Goal: Task Accomplishment & Management: Manage account settings

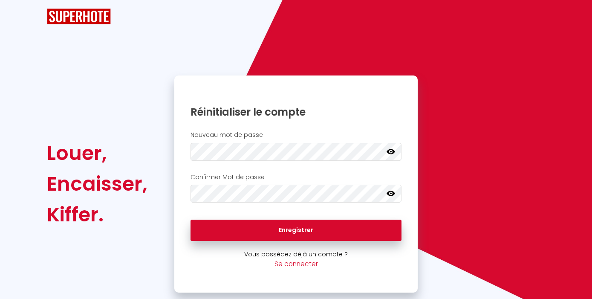
click at [393, 153] on icon at bounding box center [391, 151] width 9 height 5
click at [389, 193] on icon at bounding box center [391, 193] width 9 height 5
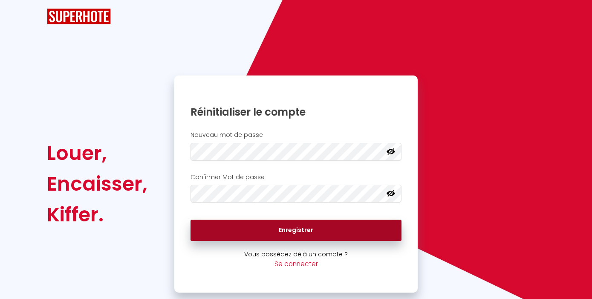
click at [381, 232] on button "Enregistrer" at bounding box center [297, 230] width 212 height 21
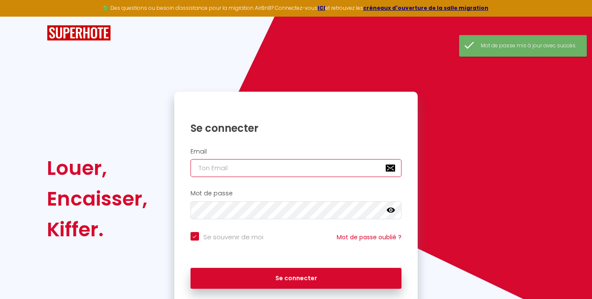
click at [332, 167] on input "email" at bounding box center [297, 168] width 212 height 18
type input "l"
checkbox input "true"
type input "le"
checkbox input "true"
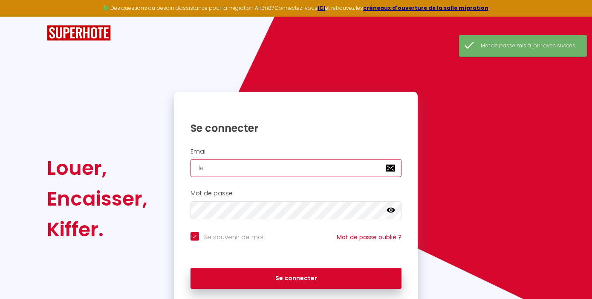
type input "lep"
checkbox input "true"
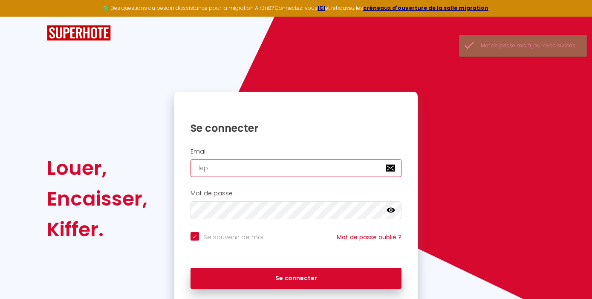
type input "lepa"
checkbox input "true"
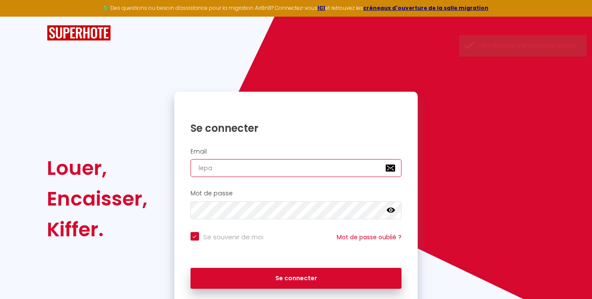
type input "lepag"
checkbox input "true"
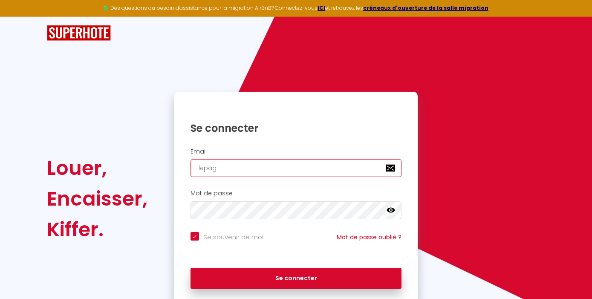
type input "lepage"
checkbox input "true"
type input "lepage."
checkbox input "true"
type input "lepage.p"
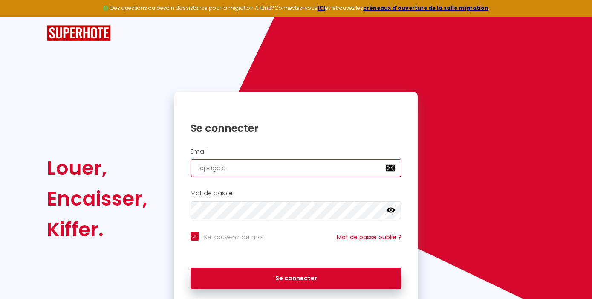
checkbox input "true"
type input "[DOMAIN_NAME]"
checkbox input "true"
type input "lepage.pat"
checkbox input "true"
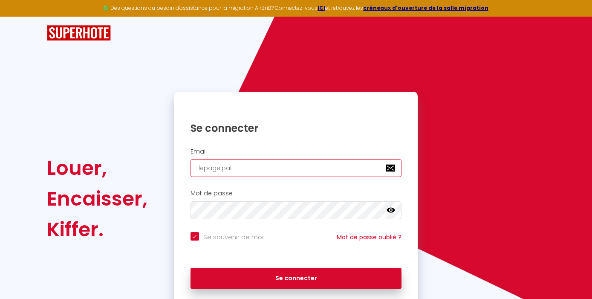
type input "lepage.patr"
checkbox input "true"
type input "lepage.patri"
checkbox input "true"
type input "lepage.patric"
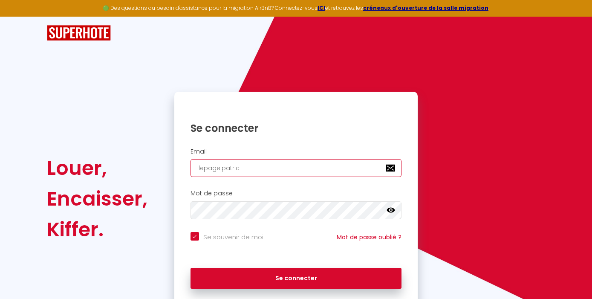
checkbox input "true"
type input "lepage.patrici"
checkbox input "true"
type input "lepage.[PERSON_NAME]"
checkbox input "true"
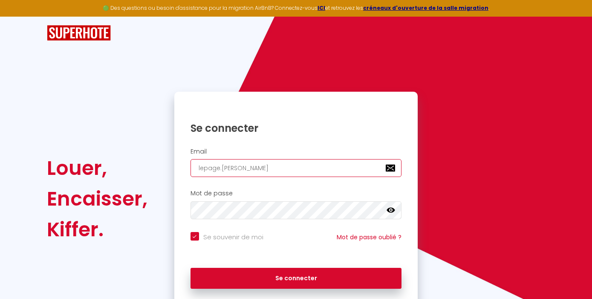
type input "lepage.[PERSON_NAME]@"
checkbox input "true"
type input "lepage.[PERSON_NAME]@g"
checkbox input "true"
type input "lepage.[PERSON_NAME]@gm"
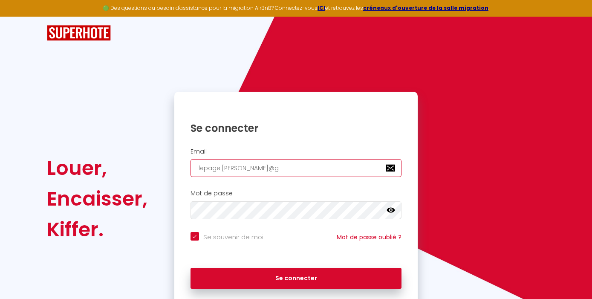
checkbox input "true"
type input "lepage.[PERSON_NAME]@gma"
checkbox input "true"
type input "lepage.[PERSON_NAME]@gmai"
checkbox input "true"
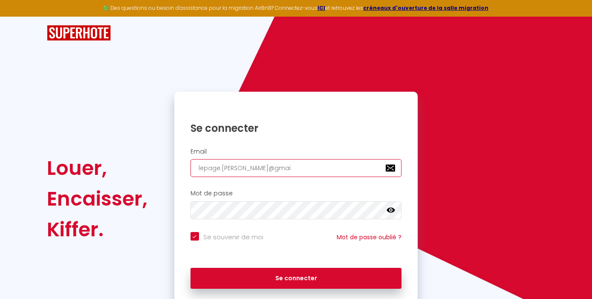
type input "[EMAIL_ADDRESS][PERSON_NAME]"
checkbox input "true"
type input "[EMAIL_ADDRESS][PERSON_NAME]."
checkbox input "true"
type input "lepage.[PERSON_NAME]@gmail.c"
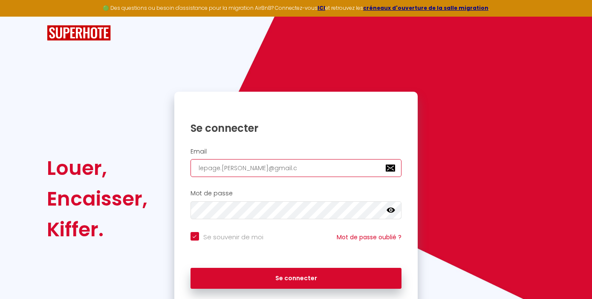
checkbox input "true"
type input "[EMAIL_ADDRESS][PERSON_NAME][DOMAIN_NAME]"
checkbox input "true"
type input "[EMAIL_ADDRESS][PERSON_NAME][DOMAIN_NAME]"
checkbox input "true"
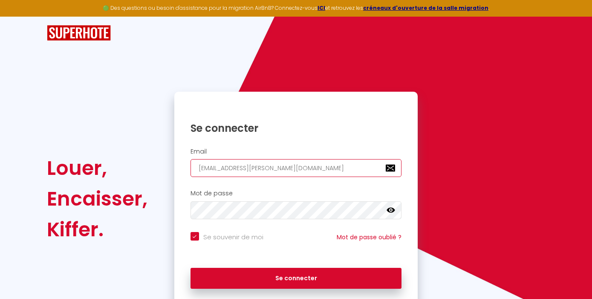
type input "[EMAIL_ADDRESS][PERSON_NAME][DOMAIN_NAME]"
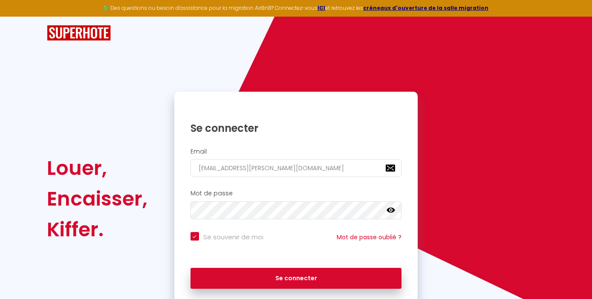
click at [395, 211] on icon at bounding box center [391, 210] width 9 height 9
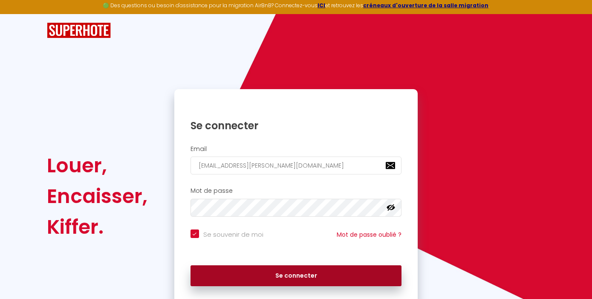
scroll to position [2, 0]
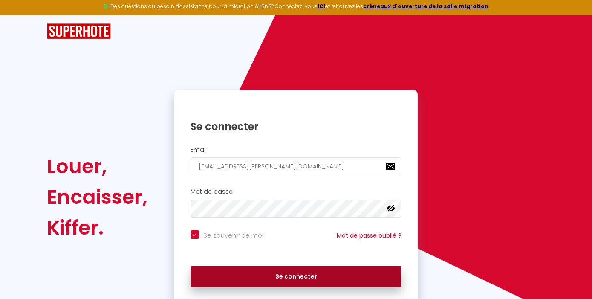
click at [329, 272] on button "Se connecter" at bounding box center [297, 276] width 212 height 21
checkbox input "true"
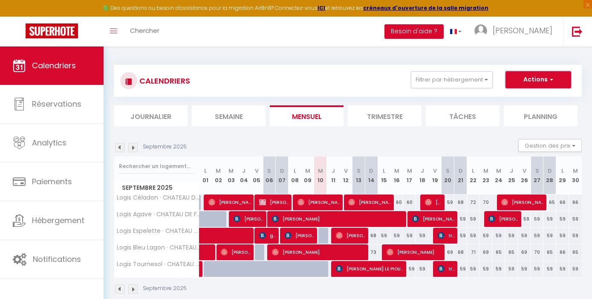
click at [550, 80] on span "button" at bounding box center [550, 79] width 5 height 9
click at [383, 55] on div "CALENDRIERS Filtrer par hébergement Tous Logis Céladon · CHATEAU DE FEUSSE Logi…" at bounding box center [348, 179] width 489 height 267
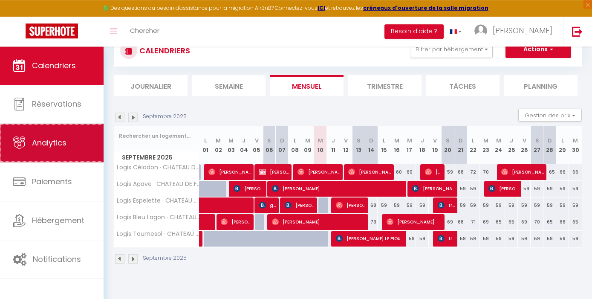
click at [52, 148] on span "Analytics" at bounding box center [49, 142] width 35 height 11
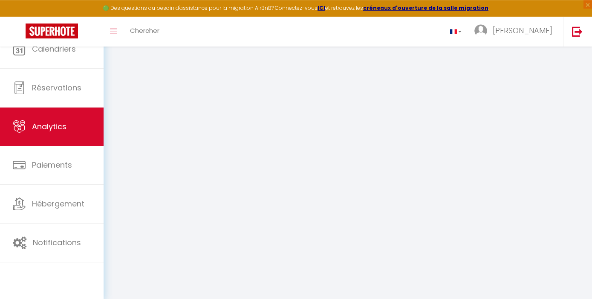
scroll to position [19, 0]
select select "2025"
select select "9"
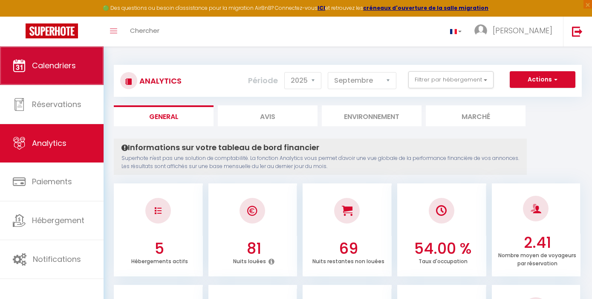
click at [74, 62] on span "Calendriers" at bounding box center [54, 65] width 44 height 11
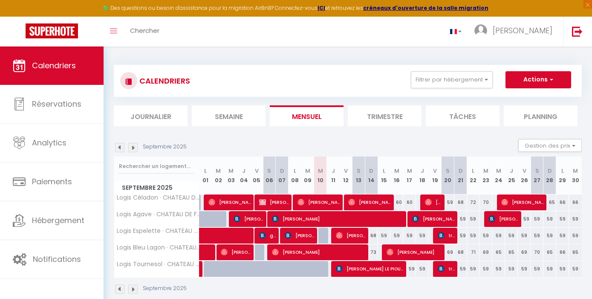
scroll to position [2, 0]
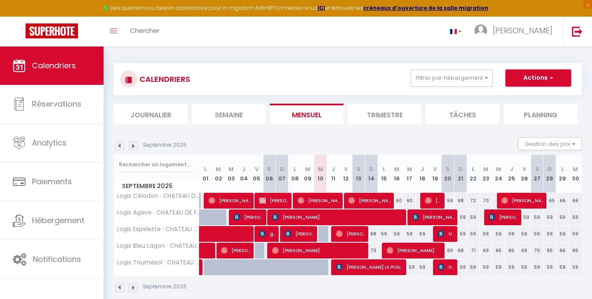
click at [522, 81] on button "Actions" at bounding box center [539, 78] width 66 height 17
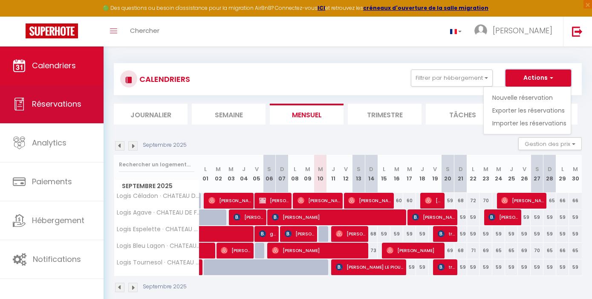
scroll to position [46, 0]
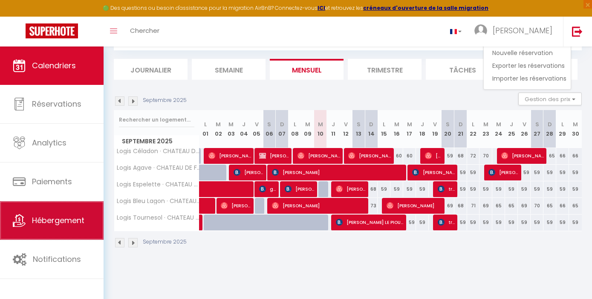
click at [52, 226] on span "Hébergement" at bounding box center [58, 220] width 52 height 11
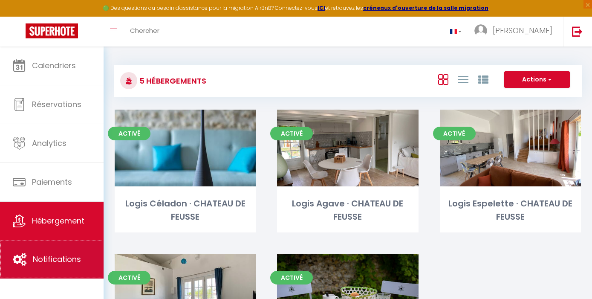
click at [47, 264] on span "Notifications" at bounding box center [57, 259] width 48 height 11
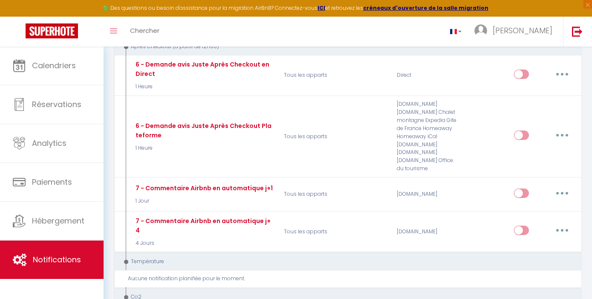
scroll to position [424, 0]
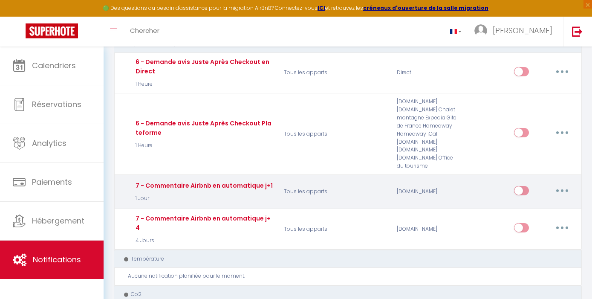
click at [527, 186] on input "checkbox" at bounding box center [521, 192] width 15 height 13
checkbox input "true"
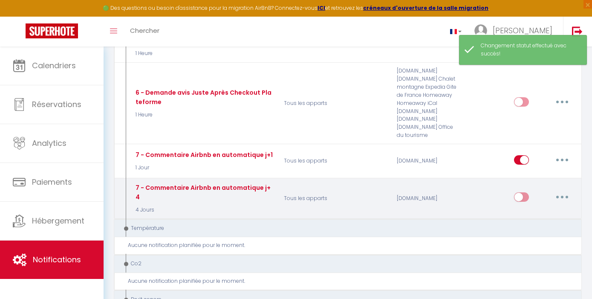
scroll to position [454, 0]
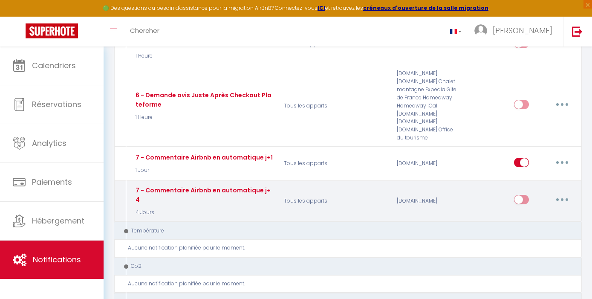
click at [527, 195] on input "checkbox" at bounding box center [521, 201] width 15 height 13
checkbox input "true"
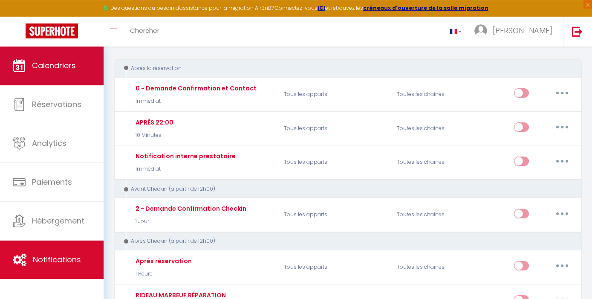
scroll to position [0, 0]
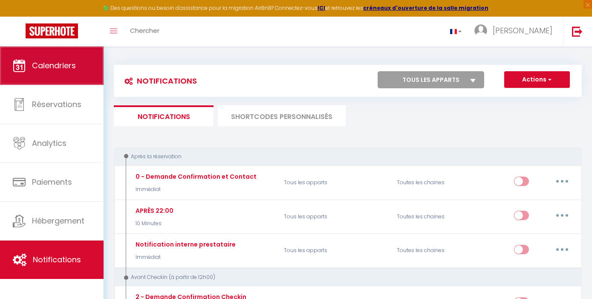
click at [75, 67] on span "Calendriers" at bounding box center [54, 65] width 44 height 11
